Goal: Find specific page/section: Find specific page/section

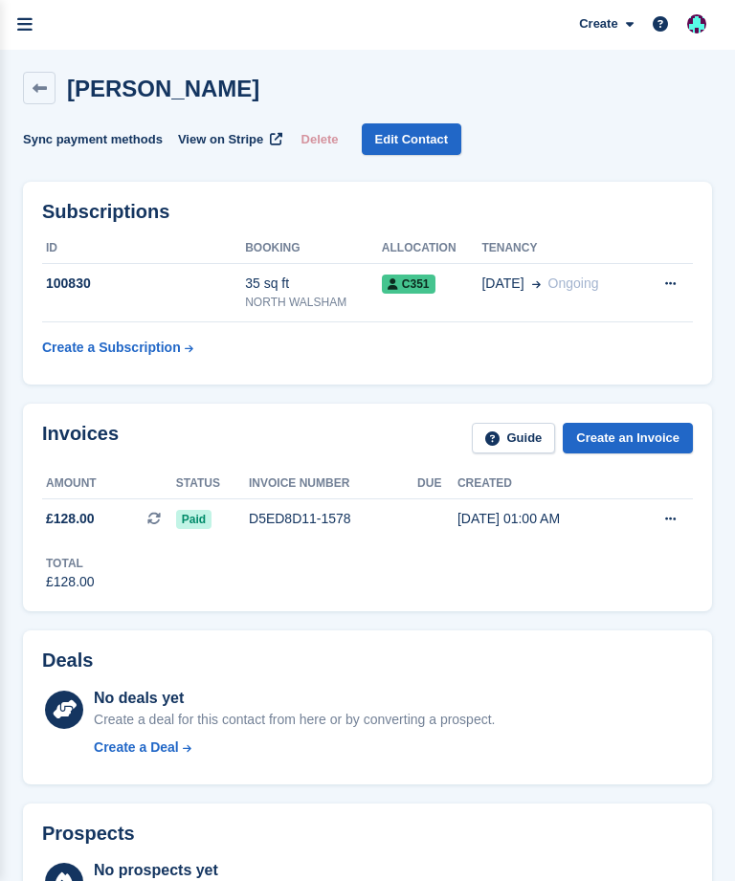
click at [25, 27] on icon "menu" at bounding box center [24, 24] width 15 height 17
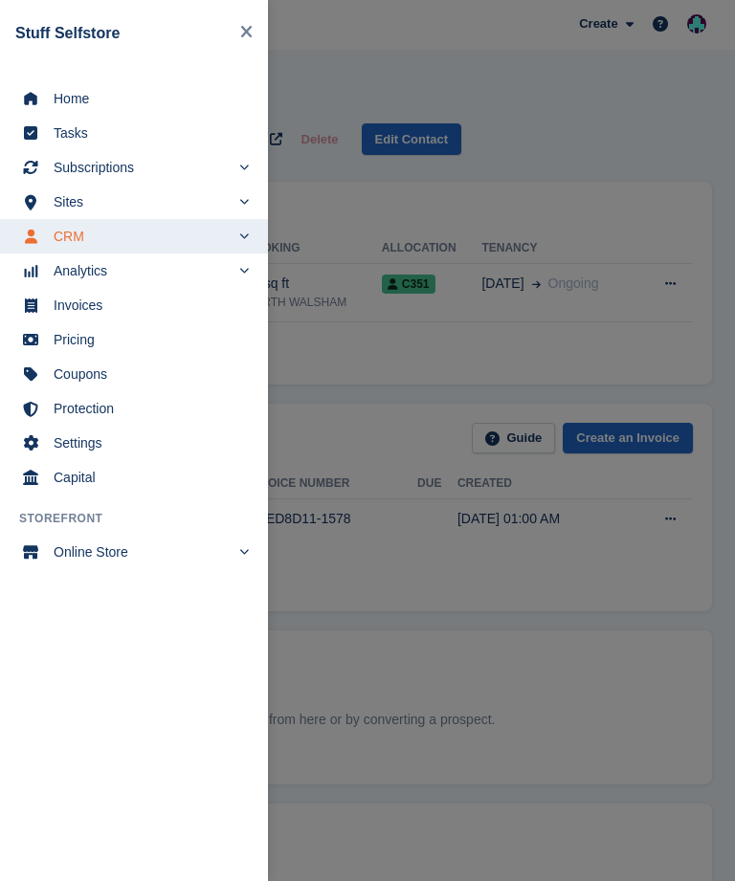
click at [225, 202] on span "Sites" at bounding box center [142, 201] width 176 height 27
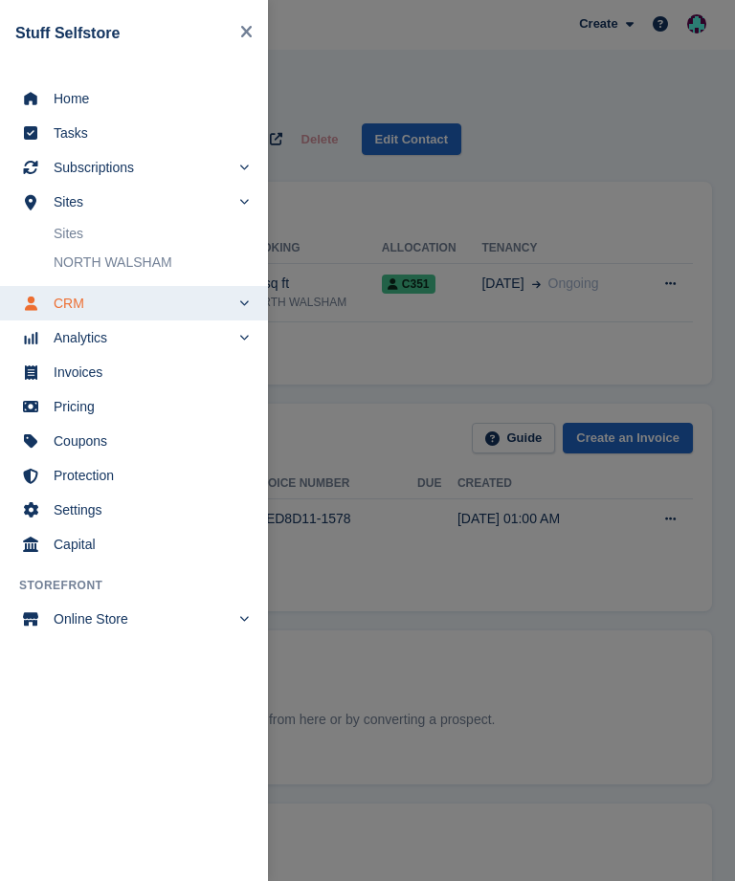
click at [225, 239] on link "Sites" at bounding box center [151, 233] width 195 height 27
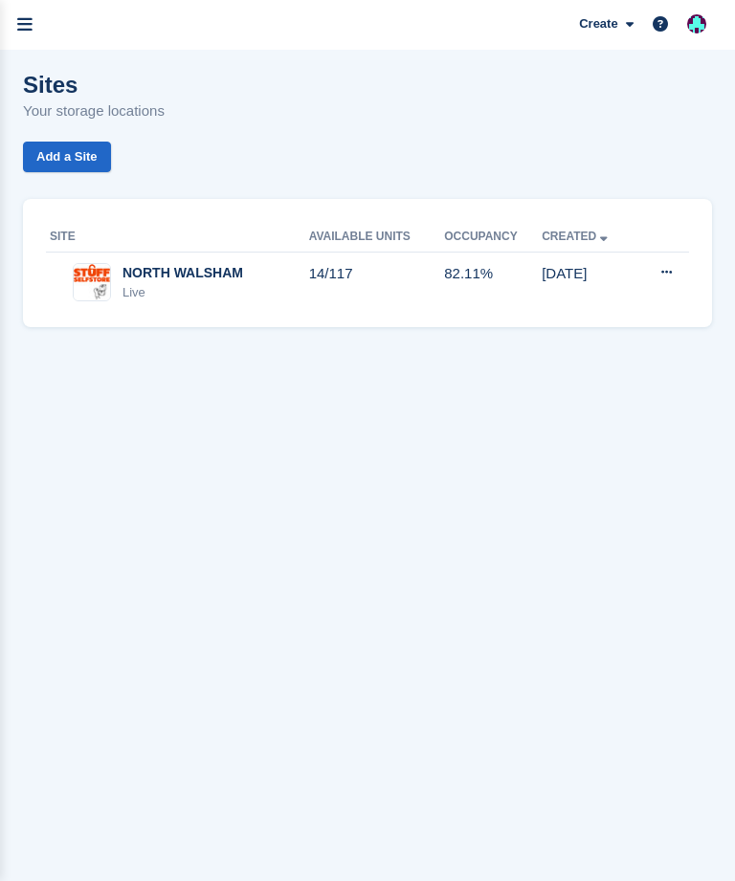
click at [480, 287] on td "82.11%" at bounding box center [493, 282] width 98 height 59
